Goal: Information Seeking & Learning: Find specific fact

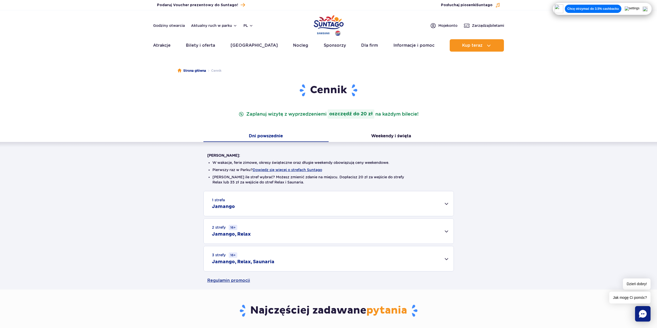
click at [287, 201] on div "1 strefa Jamango" at bounding box center [329, 203] width 250 height 25
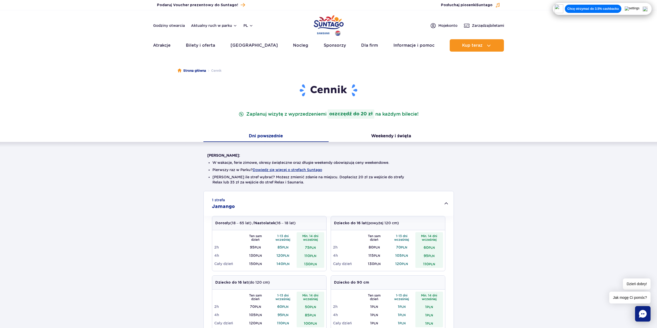
click at [287, 201] on div "1 strefa Jamango" at bounding box center [329, 203] width 250 height 25
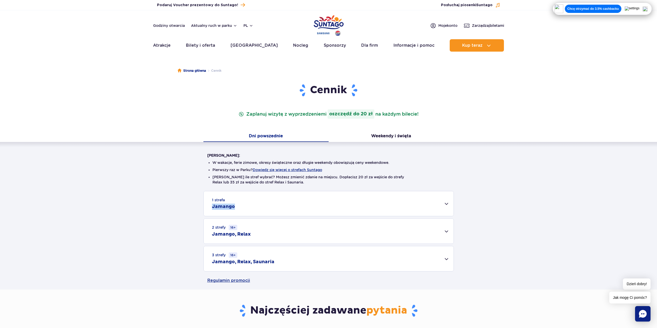
click at [287, 201] on div "1 strefa Jamango" at bounding box center [329, 203] width 250 height 25
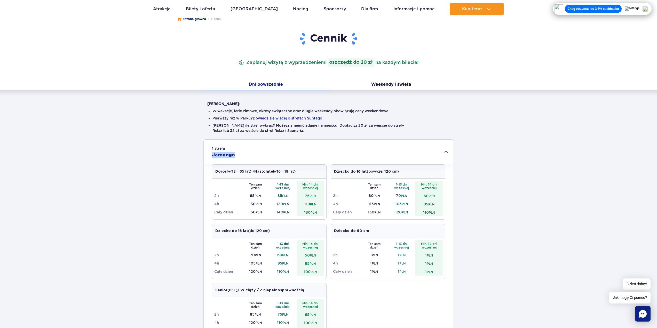
scroll to position [77, 0]
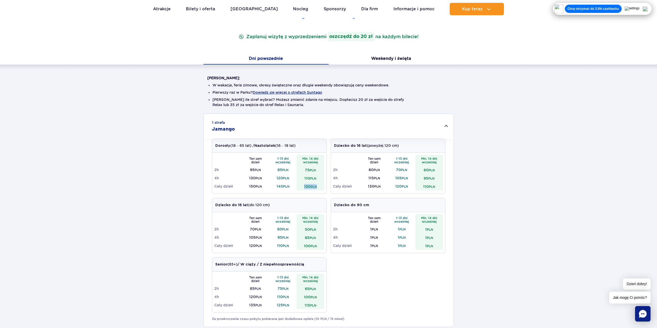
drag, startPoint x: 303, startPoint y: 186, endPoint x: 319, endPoint y: 186, distance: 15.5
click at [319, 186] on td "130 PLN" at bounding box center [311, 186] width 28 height 8
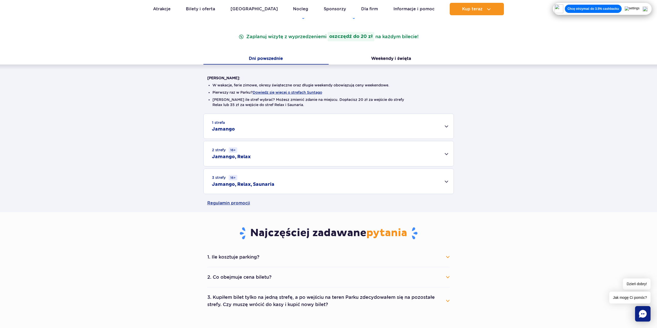
click at [259, 122] on div "1 strefa Jamango" at bounding box center [329, 126] width 250 height 25
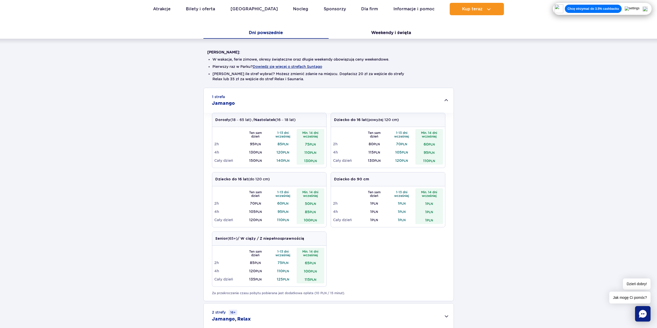
scroll to position [129, 0]
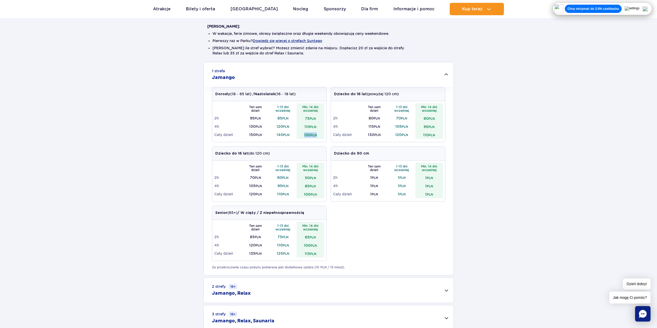
drag, startPoint x: 304, startPoint y: 133, endPoint x: 317, endPoint y: 132, distance: 13.7
click at [317, 132] on td "130 PLN" at bounding box center [311, 135] width 28 height 8
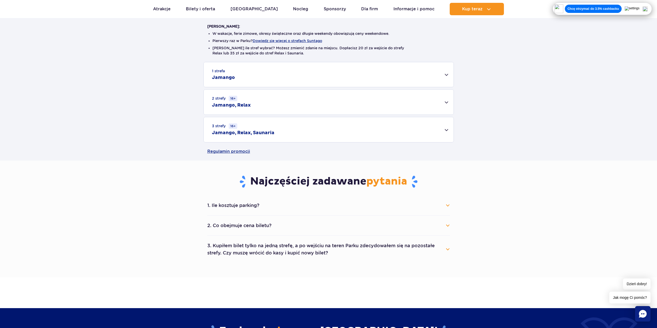
click at [270, 103] on div "2 strefy 16+ Jamango, Relax" at bounding box center [329, 102] width 250 height 25
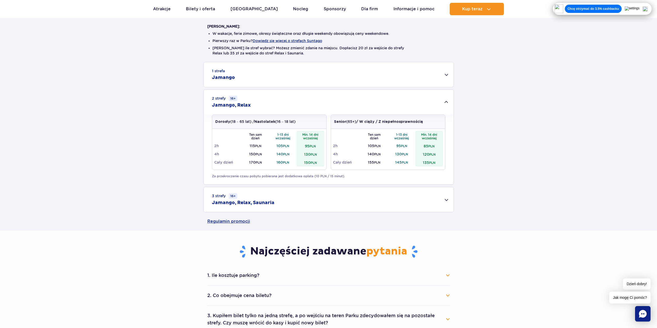
click at [259, 64] on div "1 strefa Jamango" at bounding box center [329, 74] width 250 height 25
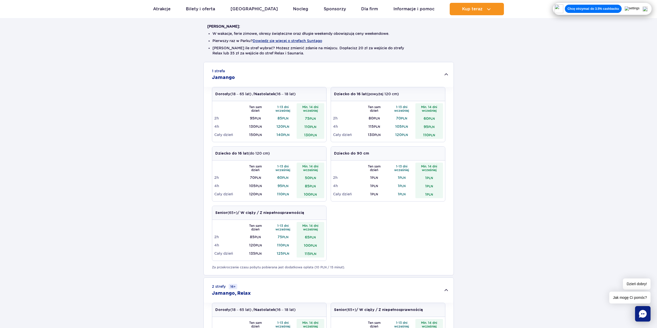
scroll to position [207, 0]
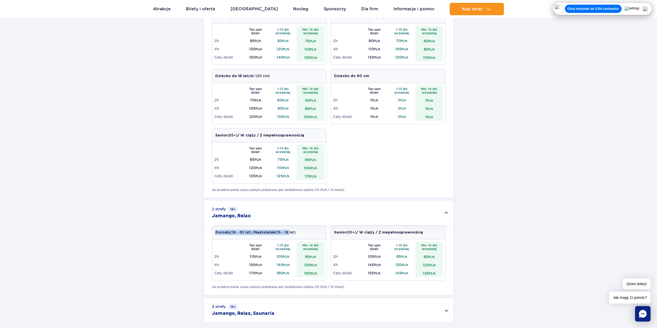
drag, startPoint x: 215, startPoint y: 232, endPoint x: 289, endPoint y: 230, distance: 74.2
click at [289, 230] on div "Dorosły (18 – 65 lat) / Nastolatek (16 – 18 lat)" at bounding box center [269, 233] width 114 height 14
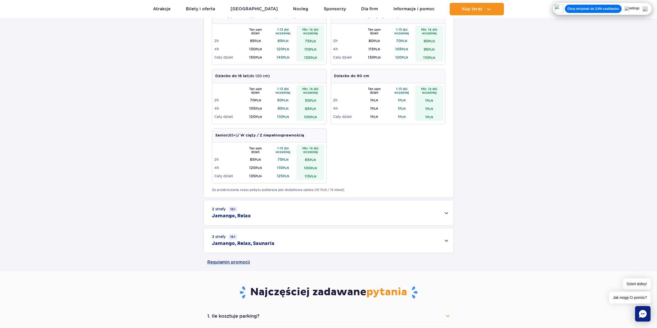
click at [276, 245] on div "3 strefy 16+ Jamango, Relax, Saunaria" at bounding box center [329, 240] width 250 height 25
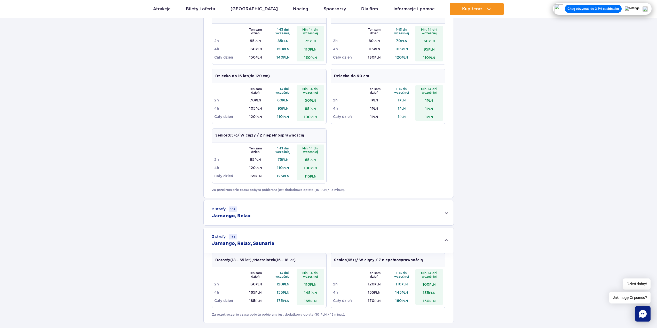
click at [280, 235] on div "3 strefy 16+ Jamango, Relax, Saunaria" at bounding box center [329, 240] width 250 height 25
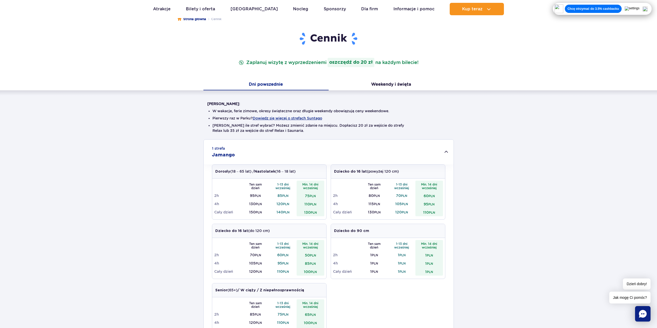
scroll to position [26, 0]
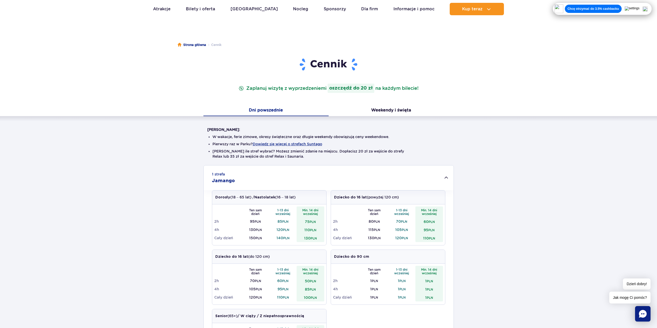
click at [282, 169] on div "1 strefa Jamango" at bounding box center [329, 178] width 250 height 25
